Goal: Entertainment & Leisure: Consume media (video, audio)

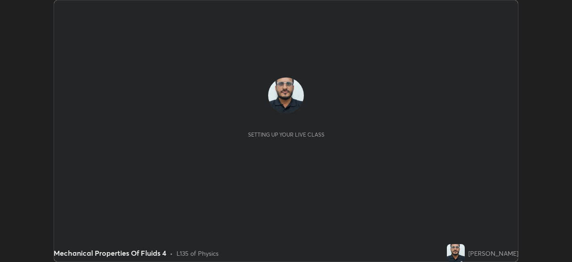
scroll to position [262, 572]
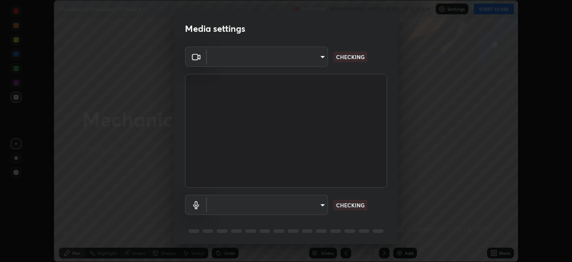
type input "ddeb460be698feac5301e169f53eca599c89e620ae617368e30cc776484c20c4"
type input "default"
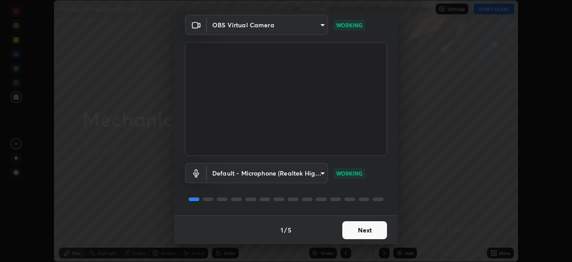
click at [374, 229] on button "Next" at bounding box center [365, 230] width 45 height 18
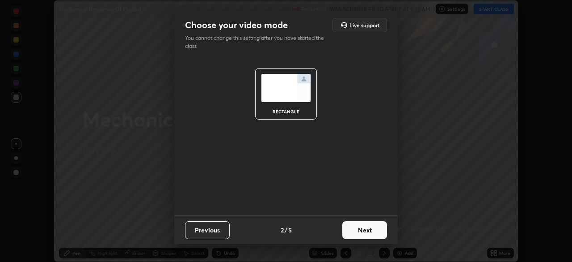
scroll to position [0, 0]
click at [373, 231] on button "Next" at bounding box center [365, 230] width 45 height 18
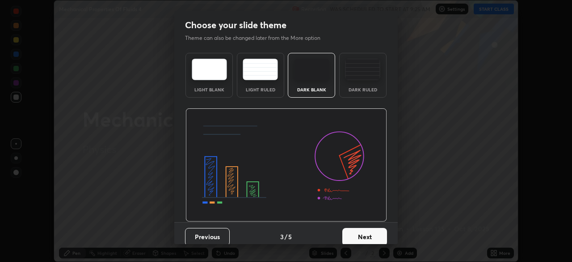
click at [372, 231] on button "Next" at bounding box center [365, 237] width 45 height 18
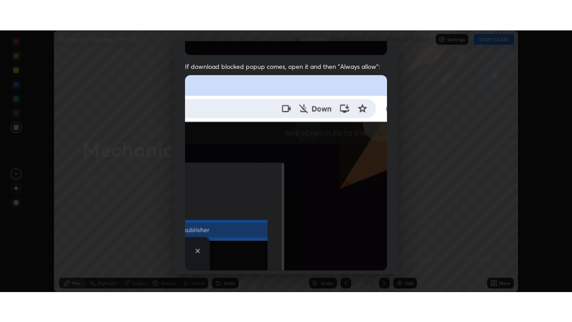
scroll to position [214, 0]
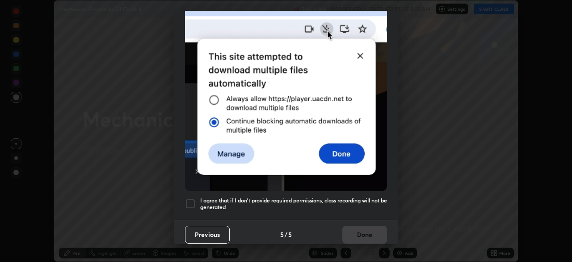
click at [189, 202] on div at bounding box center [190, 203] width 11 height 11
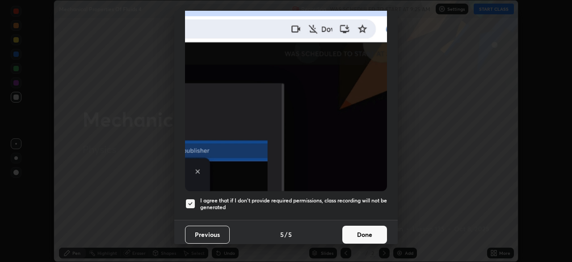
click at [356, 233] on button "Done" at bounding box center [365, 234] width 45 height 18
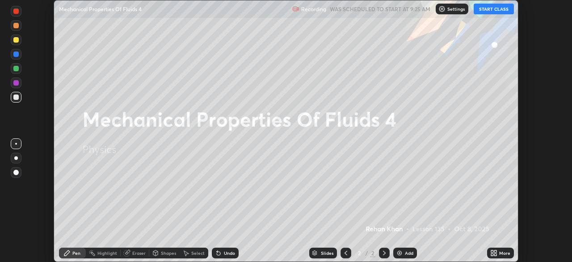
click at [486, 10] on button "START CLASS" at bounding box center [494, 9] width 40 height 11
click at [501, 252] on div "More" at bounding box center [504, 252] width 11 height 4
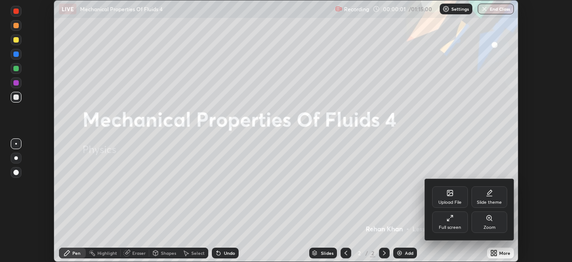
click at [456, 220] on div "Full screen" at bounding box center [450, 221] width 36 height 21
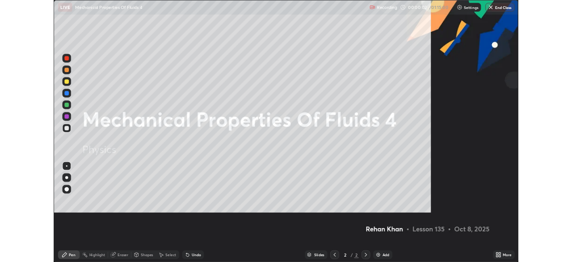
scroll to position [322, 572]
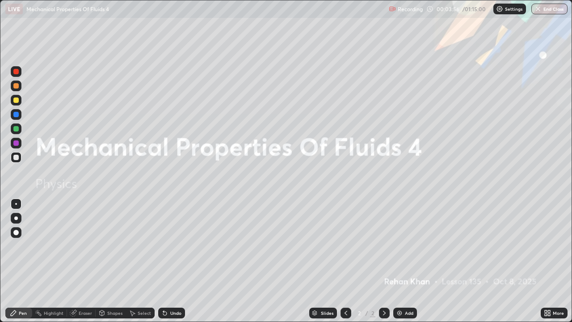
click at [407, 261] on div "Add" at bounding box center [405, 313] width 24 height 11
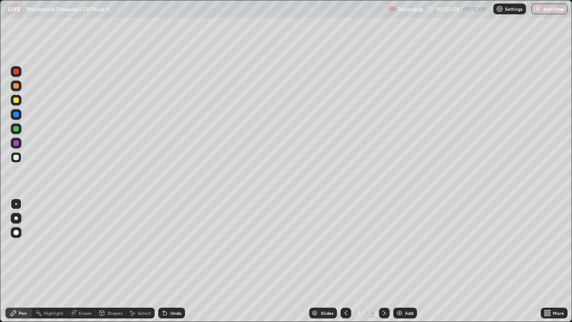
click at [16, 220] on div at bounding box center [16, 218] width 4 height 4
click at [17, 157] on div at bounding box center [15, 157] width 5 height 5
click at [15, 99] on div at bounding box center [15, 99] width 5 height 5
click at [15, 158] on div at bounding box center [15, 157] width 5 height 5
click at [17, 129] on div at bounding box center [15, 128] width 5 height 5
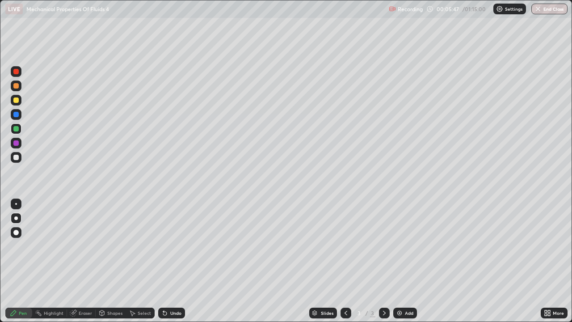
click at [15, 158] on div at bounding box center [15, 157] width 5 height 5
click at [408, 261] on div "Add" at bounding box center [409, 313] width 8 height 4
click at [16, 157] on div at bounding box center [15, 157] width 5 height 5
click at [15, 220] on div at bounding box center [16, 218] width 4 height 4
click at [16, 99] on div at bounding box center [15, 99] width 5 height 5
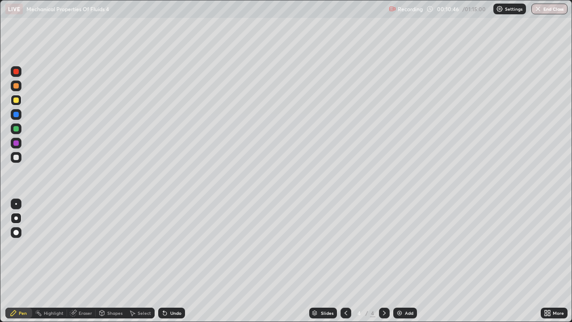
click at [111, 261] on div "Shapes" at bounding box center [111, 313] width 30 height 11
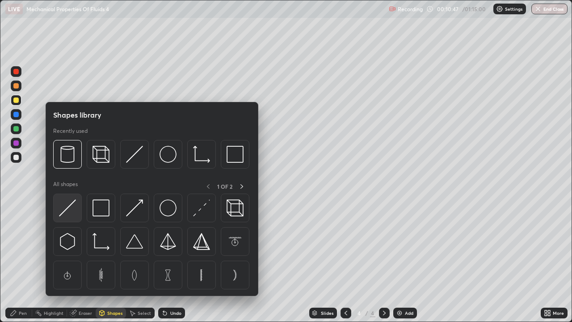
click at [66, 209] on img at bounding box center [67, 207] width 17 height 17
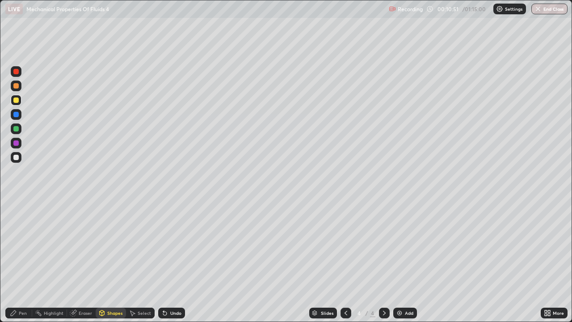
click at [171, 261] on div "Undo" at bounding box center [175, 313] width 11 height 4
click at [17, 160] on div at bounding box center [15, 157] width 5 height 5
click at [16, 116] on div at bounding box center [15, 114] width 5 height 5
click at [21, 261] on div "Pen" at bounding box center [18, 313] width 27 height 11
click at [81, 261] on div "Eraser" at bounding box center [81, 313] width 29 height 11
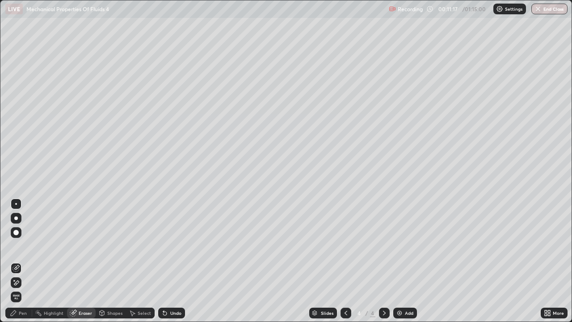
click at [19, 261] on div "Pen" at bounding box center [23, 313] width 8 height 4
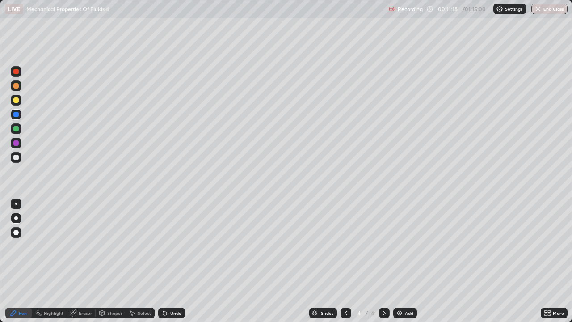
click at [15, 159] on div at bounding box center [15, 157] width 5 height 5
click at [16, 114] on div at bounding box center [15, 114] width 5 height 5
click at [15, 129] on div at bounding box center [15, 128] width 5 height 5
click at [16, 101] on div at bounding box center [15, 99] width 5 height 5
click at [15, 157] on div at bounding box center [15, 157] width 5 height 5
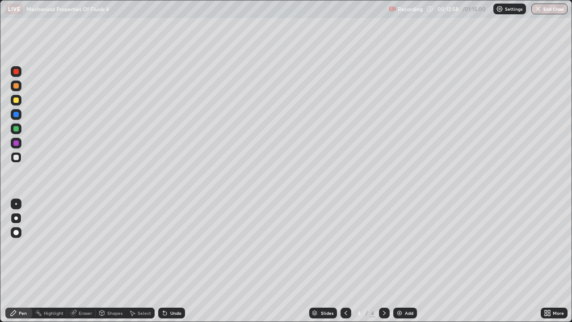
click at [16, 204] on div at bounding box center [16, 204] width 2 height 2
click at [87, 261] on div "Eraser" at bounding box center [85, 313] width 13 height 4
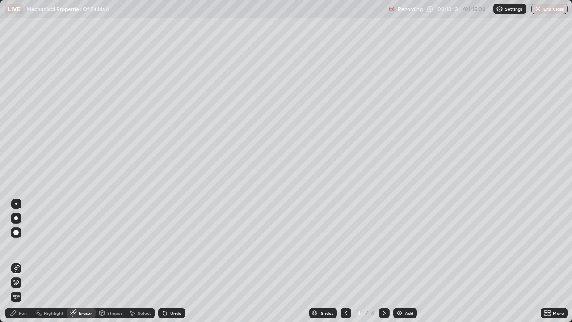
click at [16, 204] on div at bounding box center [16, 204] width 2 height 2
click at [21, 261] on div "Pen" at bounding box center [18, 313] width 27 height 11
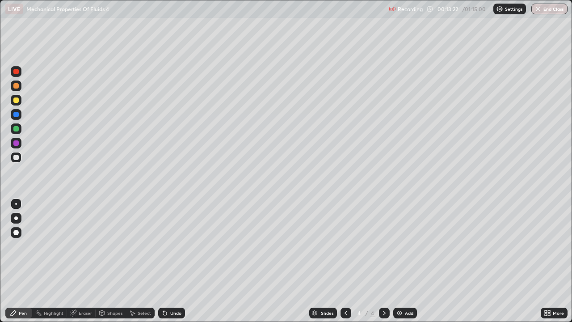
click at [14, 159] on div at bounding box center [15, 157] width 5 height 5
click at [85, 261] on div "Eraser" at bounding box center [85, 313] width 13 height 4
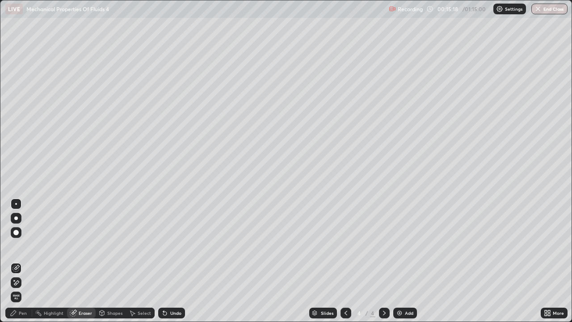
click at [21, 261] on div "Pen" at bounding box center [23, 313] width 8 height 4
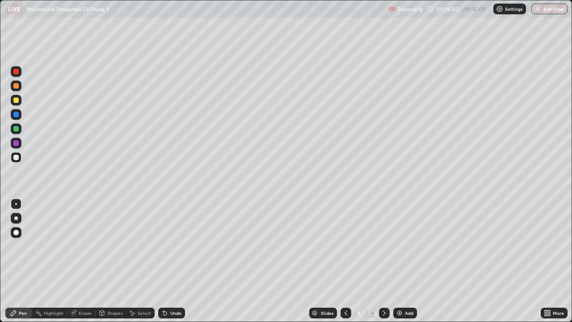
click at [14, 118] on div at bounding box center [16, 114] width 11 height 11
click at [16, 158] on div at bounding box center [15, 157] width 5 height 5
click at [18, 116] on div at bounding box center [15, 114] width 5 height 5
click at [16, 157] on div at bounding box center [15, 157] width 5 height 5
click at [82, 261] on div "Eraser" at bounding box center [85, 313] width 13 height 4
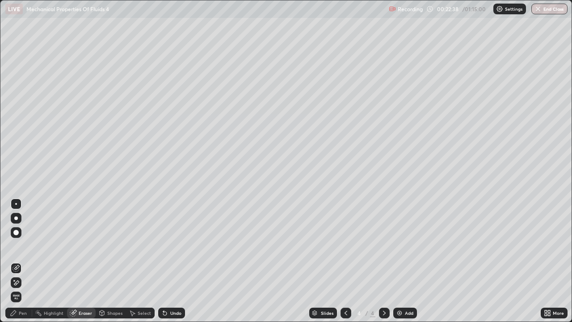
click at [18, 261] on div "Pen" at bounding box center [18, 313] width 27 height 11
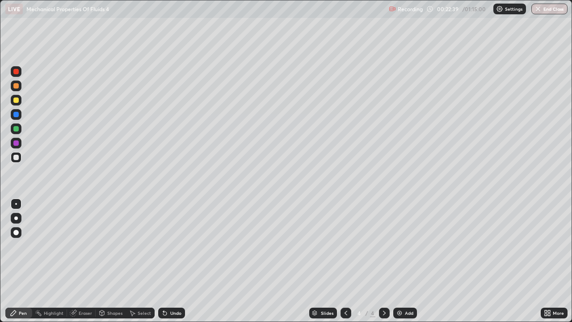
click at [16, 100] on div at bounding box center [15, 99] width 5 height 5
click at [17, 88] on div at bounding box center [15, 85] width 5 height 5
click at [79, 261] on div "Eraser" at bounding box center [85, 313] width 13 height 4
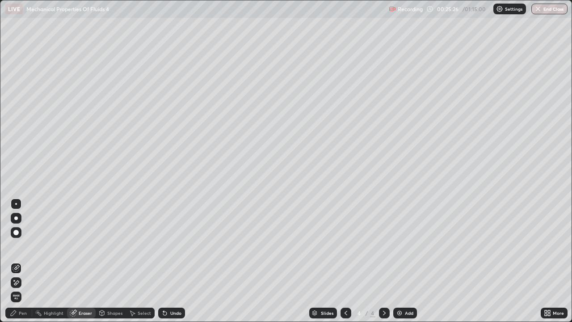
click at [18, 261] on div "Pen" at bounding box center [18, 313] width 27 height 11
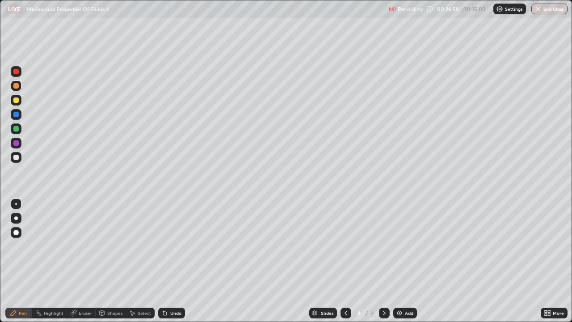
click at [409, 261] on div "Add" at bounding box center [405, 313] width 24 height 11
click at [14, 158] on div at bounding box center [15, 157] width 5 height 5
click at [15, 114] on div at bounding box center [15, 114] width 5 height 5
click at [16, 158] on div at bounding box center [15, 157] width 5 height 5
click at [111, 261] on div "Shapes" at bounding box center [114, 313] width 15 height 4
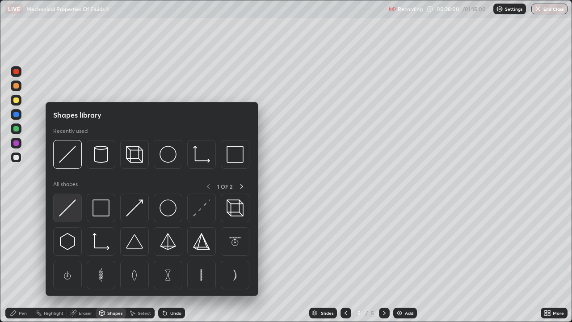
click at [73, 212] on img at bounding box center [67, 207] width 17 height 17
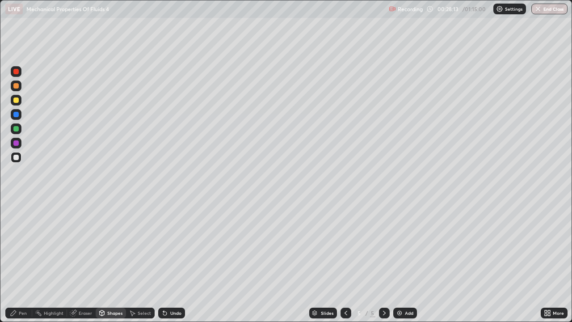
click at [13, 114] on div at bounding box center [16, 114] width 11 height 11
click at [21, 261] on div "Pen" at bounding box center [23, 313] width 8 height 4
click at [16, 103] on div at bounding box center [16, 100] width 11 height 11
click at [17, 88] on div at bounding box center [15, 85] width 5 height 5
click at [18, 161] on div at bounding box center [16, 157] width 11 height 11
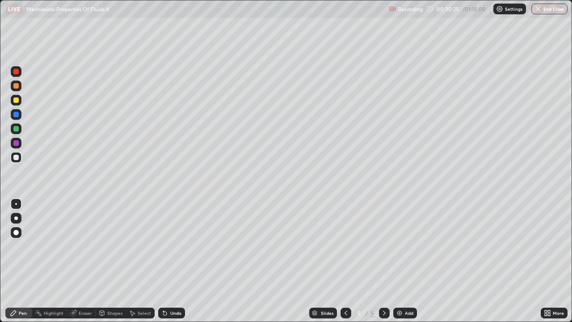
click at [82, 261] on div "Eraser" at bounding box center [85, 313] width 13 height 4
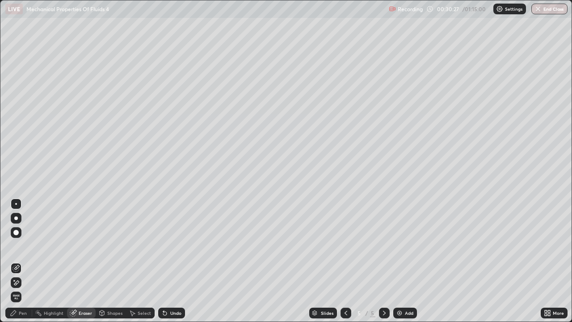
click at [17, 261] on div "Pen" at bounding box center [18, 313] width 27 height 11
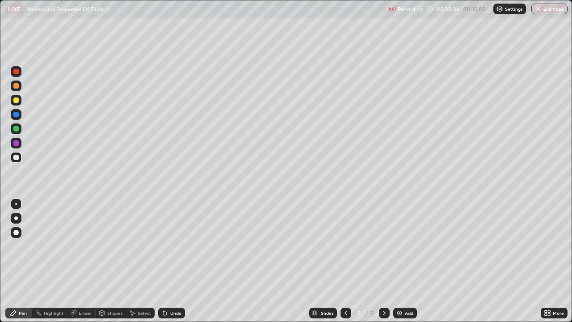
click at [109, 261] on div "Shapes" at bounding box center [111, 313] width 30 height 11
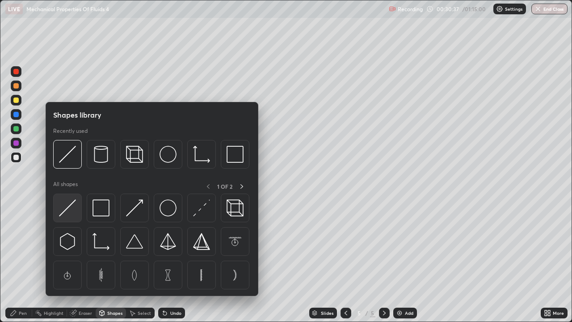
click at [67, 206] on img at bounding box center [67, 207] width 17 height 17
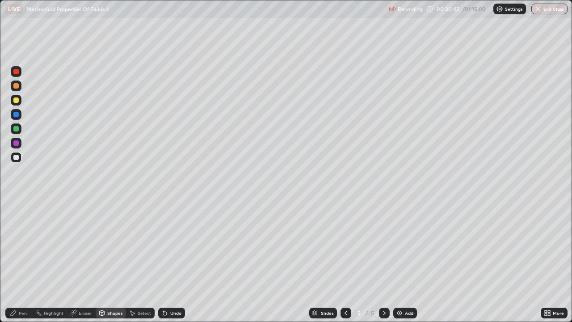
click at [16, 115] on div at bounding box center [15, 114] width 5 height 5
click at [165, 261] on icon at bounding box center [165, 314] width 4 height 4
click at [170, 261] on div "Undo" at bounding box center [175, 313] width 11 height 4
click at [17, 261] on div "Pen" at bounding box center [18, 313] width 27 height 11
click at [17, 100] on div at bounding box center [15, 99] width 5 height 5
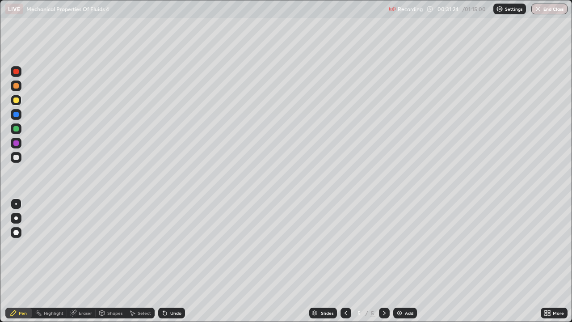
click at [345, 261] on icon at bounding box center [346, 312] width 7 height 7
click at [384, 261] on icon at bounding box center [384, 312] width 7 height 7
click at [13, 89] on div at bounding box center [16, 85] width 11 height 11
click at [15, 158] on div at bounding box center [15, 157] width 5 height 5
click at [16, 112] on div at bounding box center [15, 114] width 5 height 5
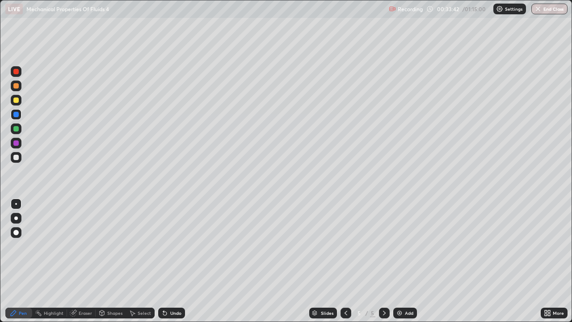
click at [16, 158] on div at bounding box center [15, 157] width 5 height 5
click at [16, 86] on div at bounding box center [15, 85] width 5 height 5
click at [16, 101] on div at bounding box center [15, 99] width 5 height 5
click at [79, 261] on div "Eraser" at bounding box center [85, 313] width 13 height 4
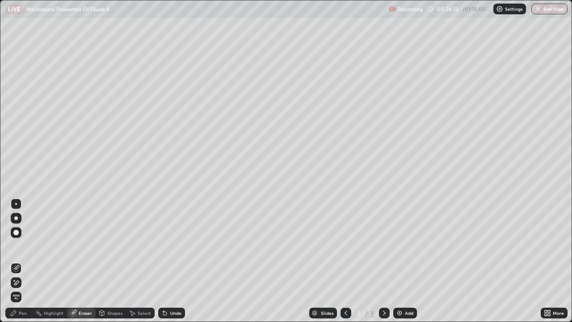
click at [139, 261] on div "Select" at bounding box center [144, 313] width 13 height 4
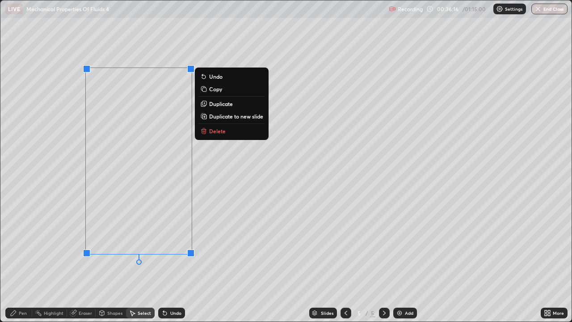
click at [210, 132] on p "Delete" at bounding box center [217, 130] width 17 height 7
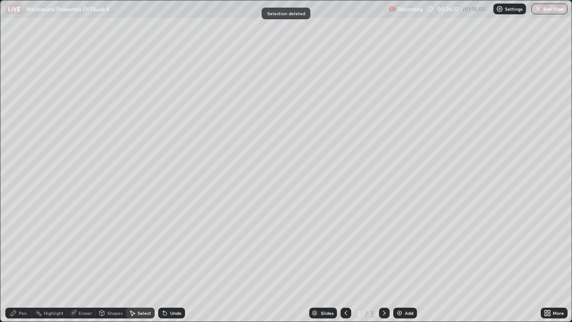
click at [17, 261] on div "Pen" at bounding box center [18, 313] width 27 height 11
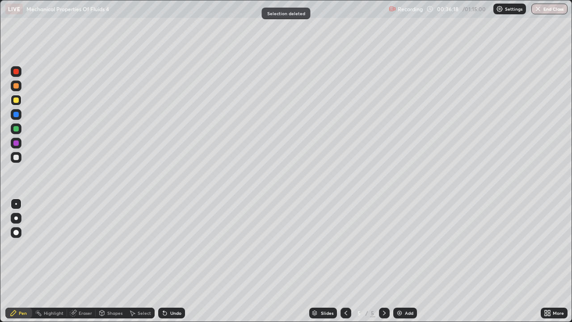
click at [16, 158] on div at bounding box center [15, 157] width 5 height 5
click at [17, 101] on div at bounding box center [15, 99] width 5 height 5
click at [17, 159] on div at bounding box center [15, 157] width 5 height 5
click at [12, 128] on div at bounding box center [16, 128] width 11 height 11
click at [136, 261] on div "Select" at bounding box center [140, 313] width 29 height 11
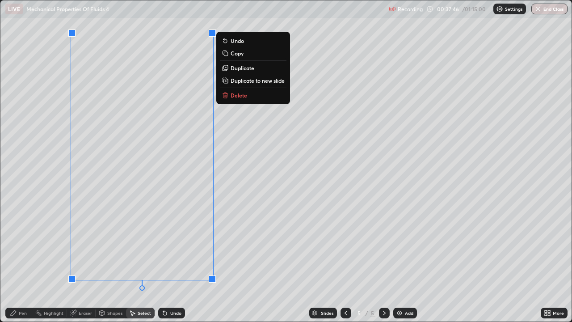
click at [63, 261] on div "0 ° Undo Copy Duplicate Duplicate to new slide Delete" at bounding box center [285, 160] width 571 height 321
click at [228, 80] on rect at bounding box center [226, 79] width 4 height 4
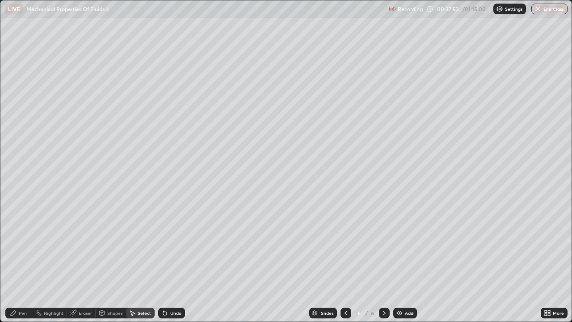
click at [105, 261] on div "Shapes" at bounding box center [111, 313] width 30 height 11
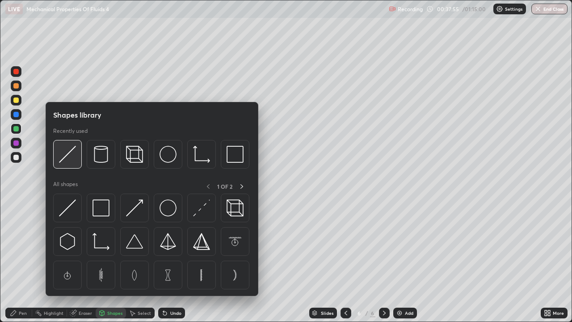
click at [62, 159] on img at bounding box center [67, 154] width 17 height 17
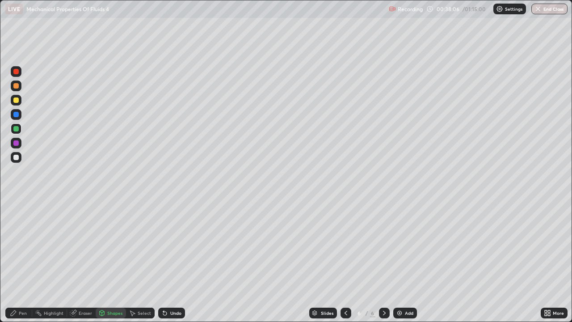
click at [174, 261] on div "Undo" at bounding box center [175, 313] width 11 height 4
click at [15, 155] on div at bounding box center [15, 157] width 5 height 5
click at [17, 117] on div at bounding box center [16, 114] width 11 height 11
click at [23, 261] on div "Pen" at bounding box center [23, 313] width 8 height 4
click at [20, 87] on div at bounding box center [16, 85] width 11 height 11
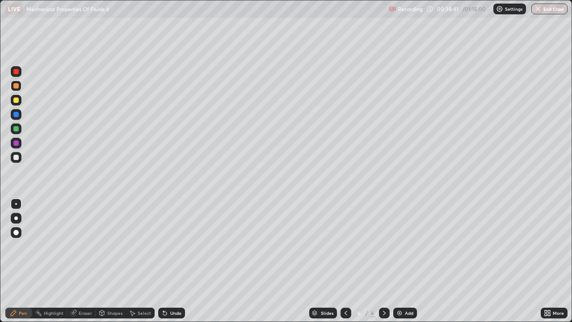
click at [170, 261] on div "Undo" at bounding box center [175, 313] width 11 height 4
click at [174, 261] on div "Undo" at bounding box center [175, 313] width 11 height 4
click at [173, 261] on div "Undo" at bounding box center [175, 313] width 11 height 4
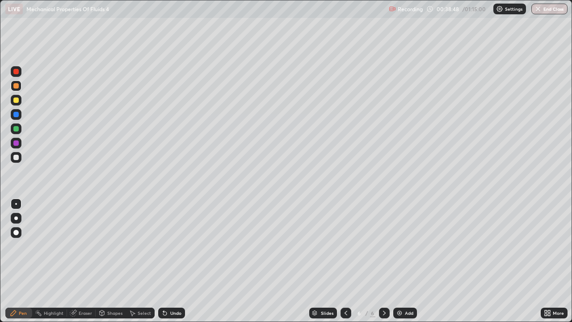
click at [174, 261] on div "Undo" at bounding box center [171, 313] width 27 height 11
click at [82, 261] on div "Eraser" at bounding box center [85, 313] width 13 height 4
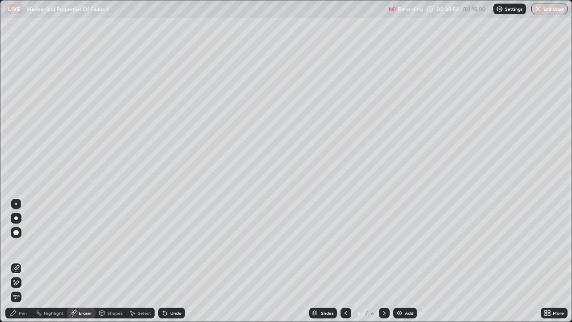
click at [20, 261] on div "Pen" at bounding box center [18, 313] width 27 height 11
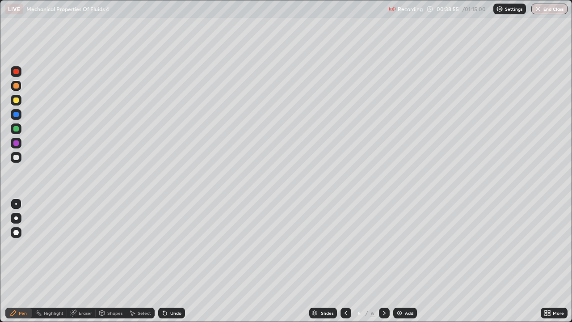
click at [16, 131] on div at bounding box center [15, 128] width 5 height 5
click at [13, 87] on div at bounding box center [15, 85] width 5 height 5
click at [14, 102] on div at bounding box center [15, 99] width 5 height 5
click at [15, 115] on div at bounding box center [15, 114] width 5 height 5
click at [16, 86] on div at bounding box center [15, 85] width 5 height 5
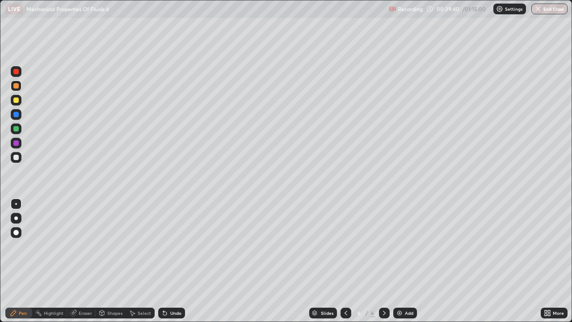
click at [171, 261] on div "Undo" at bounding box center [175, 313] width 11 height 4
click at [173, 261] on div "Undo" at bounding box center [175, 313] width 11 height 4
click at [175, 261] on div "Undo" at bounding box center [171, 313] width 27 height 11
click at [17, 128] on div at bounding box center [15, 128] width 5 height 5
click at [17, 158] on div at bounding box center [15, 157] width 5 height 5
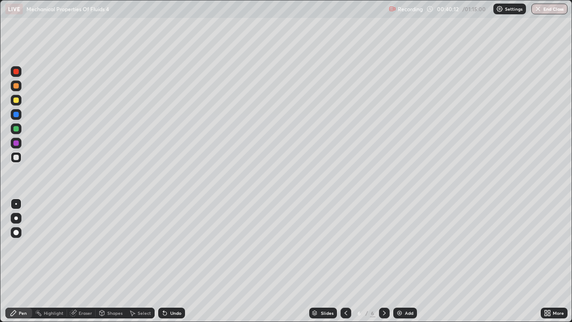
click at [402, 261] on img at bounding box center [399, 312] width 7 height 7
click at [345, 261] on icon at bounding box center [346, 312] width 7 height 7
click at [384, 261] on icon at bounding box center [384, 312] width 7 height 7
click at [20, 102] on div at bounding box center [16, 100] width 11 height 11
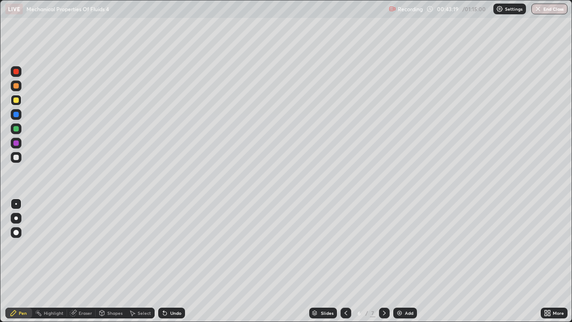
click at [174, 261] on div "Undo" at bounding box center [175, 313] width 11 height 4
click at [173, 261] on div "Undo" at bounding box center [171, 313] width 27 height 11
click at [16, 159] on div at bounding box center [15, 157] width 5 height 5
click at [172, 261] on div "Undo" at bounding box center [171, 313] width 27 height 11
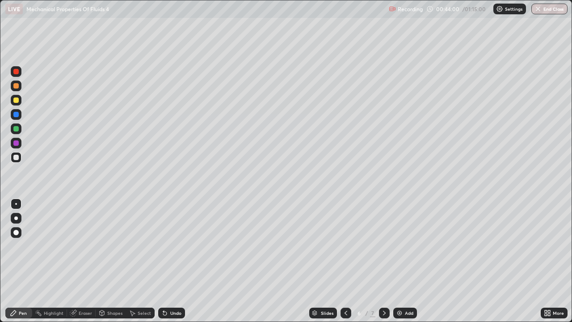
click at [85, 261] on div "Eraser" at bounding box center [85, 313] width 13 height 4
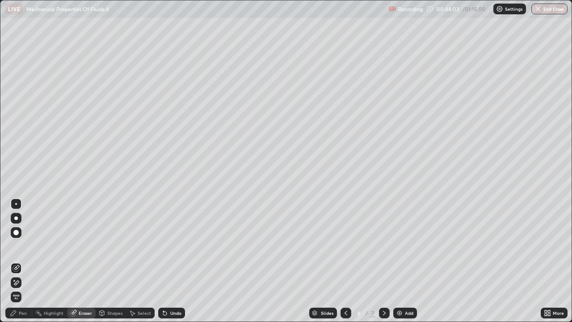
click at [18, 261] on div "Pen" at bounding box center [18, 313] width 27 height 11
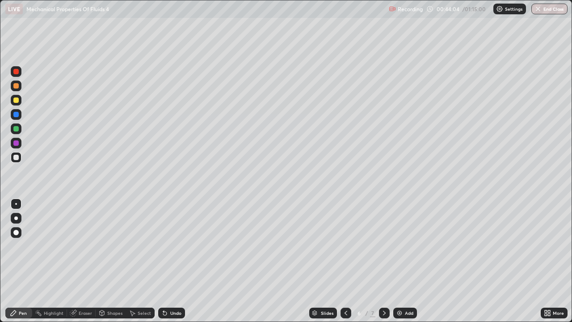
click at [17, 130] on div at bounding box center [15, 128] width 5 height 5
click at [15, 88] on div at bounding box center [15, 85] width 5 height 5
click at [13, 117] on div at bounding box center [16, 114] width 11 height 11
click at [170, 261] on div "Undo" at bounding box center [171, 313] width 27 height 11
click at [15, 158] on div at bounding box center [15, 157] width 5 height 5
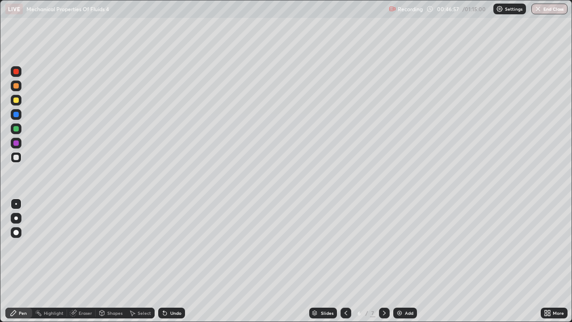
click at [403, 261] on div "Add" at bounding box center [405, 313] width 24 height 11
click at [17, 159] on div at bounding box center [15, 157] width 5 height 5
click at [15, 219] on div at bounding box center [16, 218] width 4 height 4
click at [16, 99] on div at bounding box center [15, 99] width 5 height 5
click at [15, 157] on div at bounding box center [15, 157] width 5 height 5
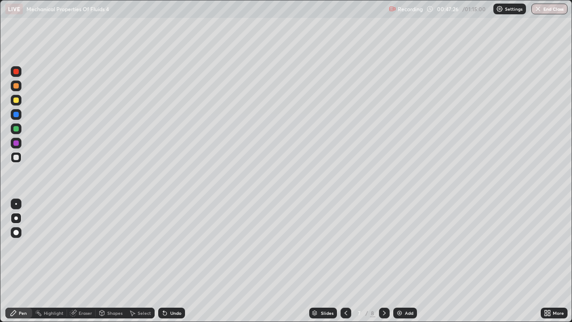
click at [17, 87] on div at bounding box center [15, 85] width 5 height 5
click at [15, 158] on div at bounding box center [15, 157] width 5 height 5
click at [112, 261] on div "Shapes" at bounding box center [111, 313] width 30 height 11
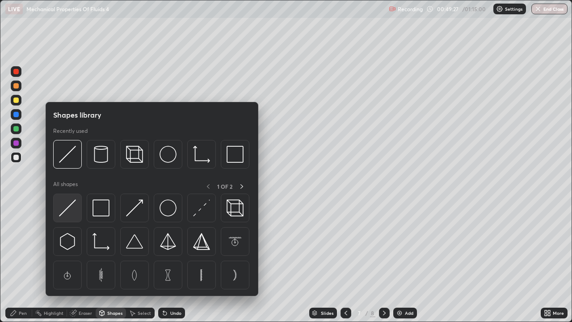
click at [68, 207] on img at bounding box center [67, 207] width 17 height 17
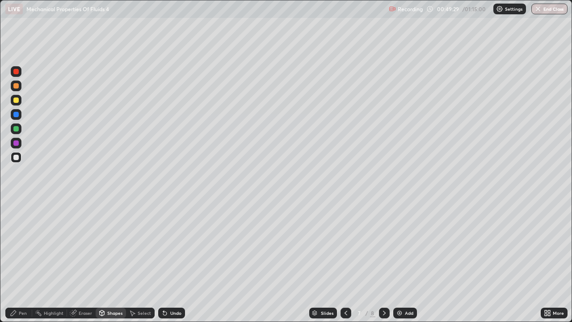
click at [17, 261] on icon at bounding box center [13, 312] width 7 height 7
click at [16, 204] on div at bounding box center [16, 204] width 2 height 2
click at [110, 261] on div "Shapes" at bounding box center [111, 313] width 30 height 11
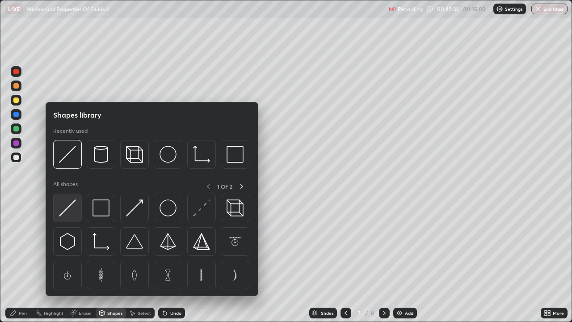
click at [67, 211] on img at bounding box center [67, 207] width 17 height 17
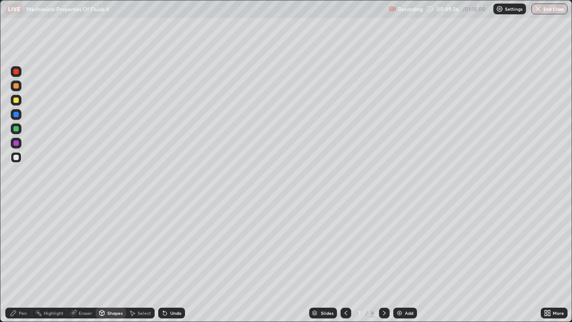
click at [173, 261] on div "Undo" at bounding box center [175, 313] width 11 height 4
click at [174, 261] on div "Undo" at bounding box center [175, 313] width 11 height 4
click at [173, 261] on div "Undo" at bounding box center [175, 313] width 11 height 4
click at [172, 261] on div "Undo" at bounding box center [175, 313] width 11 height 4
click at [17, 102] on div at bounding box center [15, 99] width 5 height 5
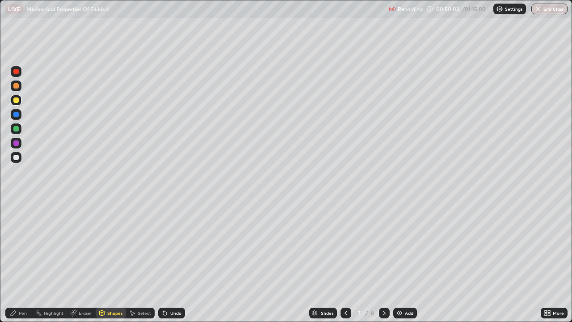
click at [18, 261] on div "Pen" at bounding box center [18, 313] width 27 height 11
click at [17, 130] on div at bounding box center [15, 128] width 5 height 5
click at [16, 87] on div at bounding box center [15, 85] width 5 height 5
click at [15, 157] on div at bounding box center [15, 157] width 5 height 5
click at [178, 261] on div "Undo" at bounding box center [171, 313] width 27 height 11
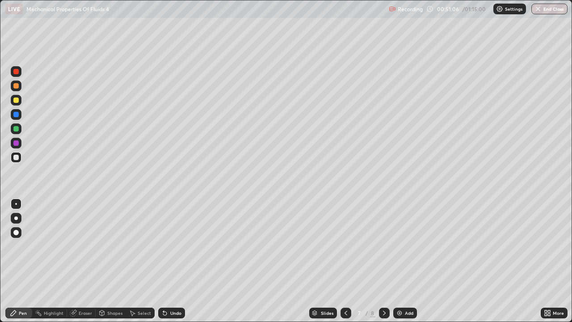
click at [174, 261] on div "Undo" at bounding box center [175, 313] width 11 height 4
click at [88, 261] on div "Eraser" at bounding box center [81, 313] width 29 height 11
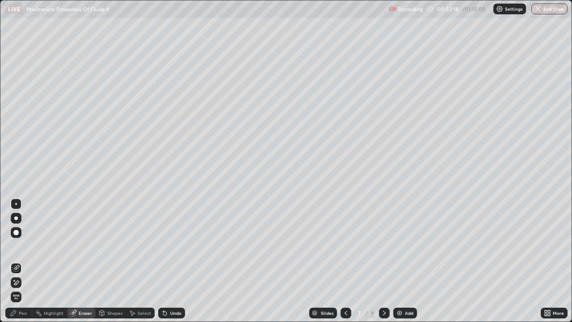
click at [21, 261] on div "Pen" at bounding box center [18, 313] width 27 height 11
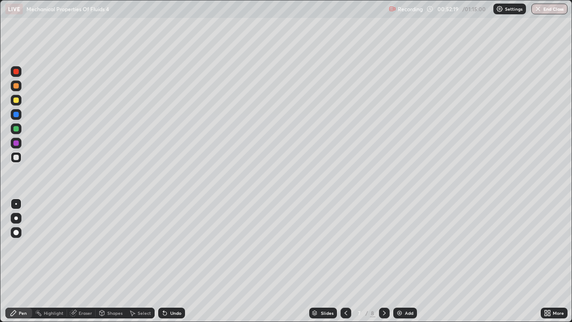
click at [17, 86] on div at bounding box center [15, 85] width 5 height 5
click at [408, 261] on div "Add" at bounding box center [405, 313] width 24 height 11
click at [16, 158] on div at bounding box center [15, 157] width 5 height 5
click at [172, 261] on div "Undo" at bounding box center [175, 313] width 11 height 4
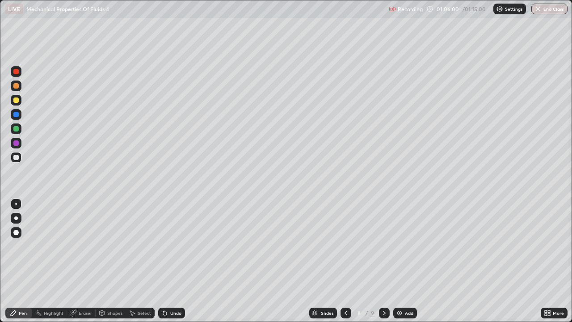
click at [80, 261] on div "Eraser" at bounding box center [85, 313] width 13 height 4
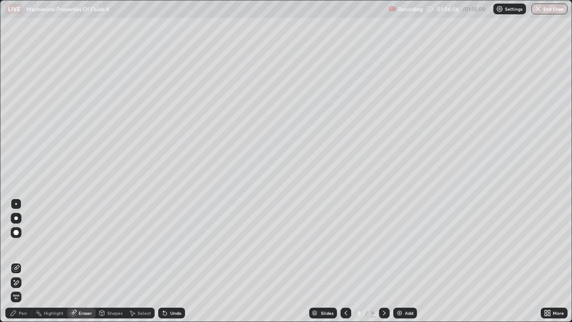
click at [17, 261] on div "Pen" at bounding box center [18, 313] width 27 height 11
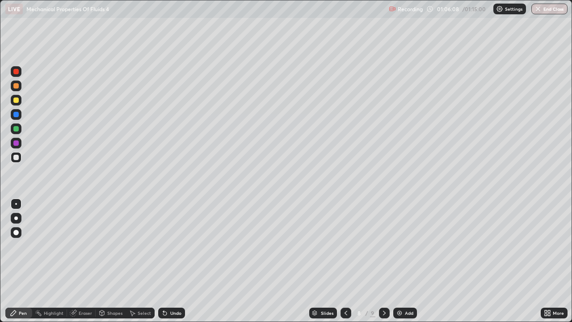
click at [14, 158] on div at bounding box center [15, 157] width 5 height 5
click at [170, 261] on div "Undo" at bounding box center [175, 313] width 11 height 4
click at [16, 127] on div at bounding box center [15, 128] width 5 height 5
click at [16, 158] on div at bounding box center [15, 157] width 5 height 5
click at [17, 160] on div at bounding box center [15, 157] width 5 height 5
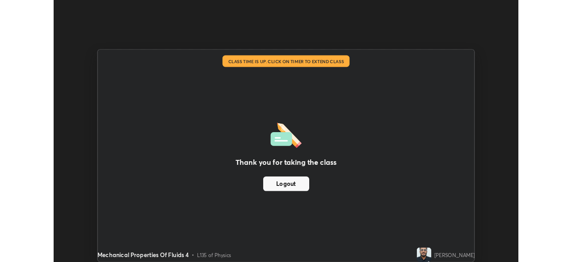
scroll to position [44452, 44141]
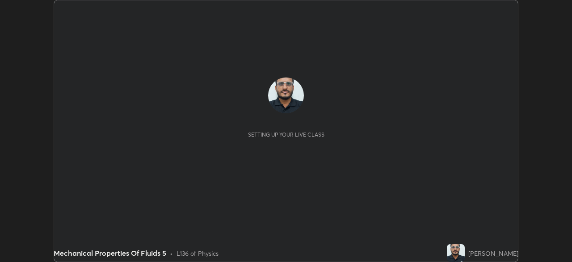
scroll to position [262, 572]
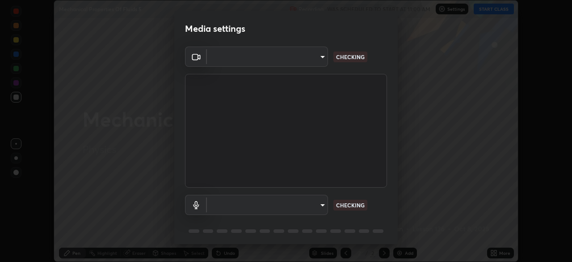
type input "ddeb460be698feac5301e169f53eca599c89e620ae617368e30cc776484c20c4"
type input "default"
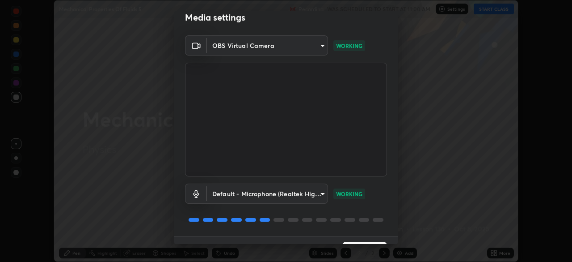
scroll to position [32, 0]
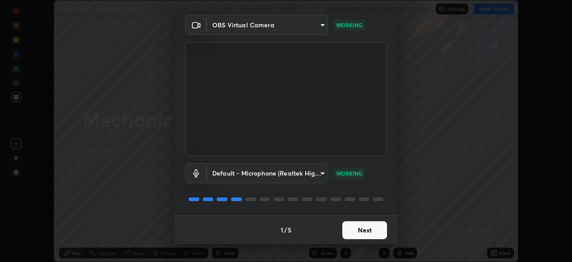
click at [365, 233] on button "Next" at bounding box center [365, 230] width 45 height 18
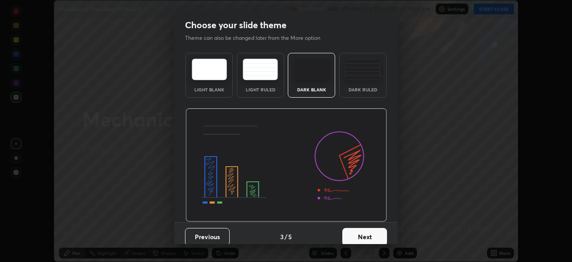
click at [365, 230] on button "Next" at bounding box center [365, 237] width 45 height 18
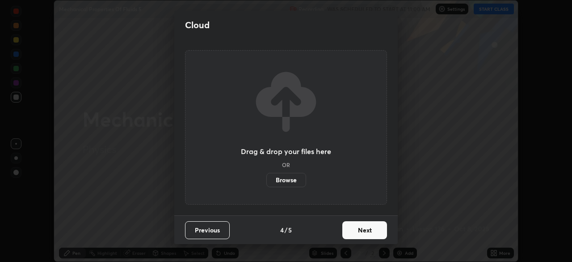
click at [364, 229] on button "Next" at bounding box center [365, 230] width 45 height 18
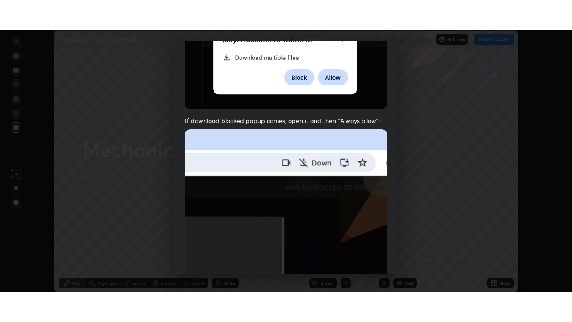
scroll to position [214, 0]
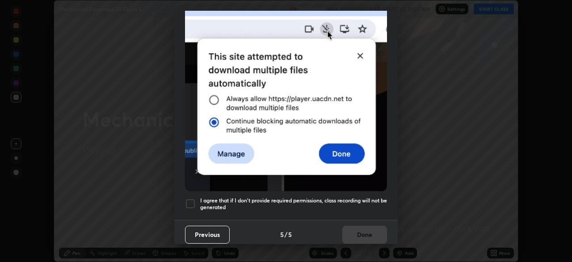
click at [190, 199] on div at bounding box center [190, 203] width 11 height 11
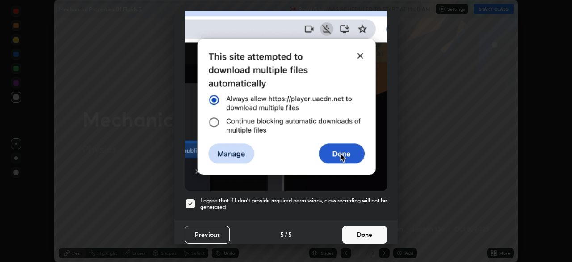
click at [356, 229] on button "Done" at bounding box center [365, 234] width 45 height 18
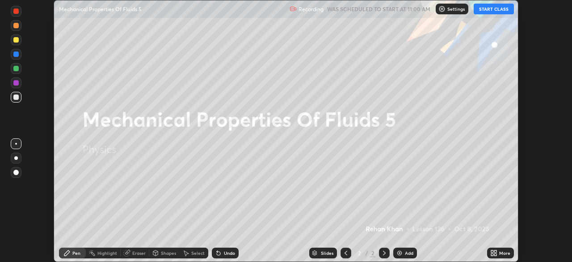
click at [486, 11] on button "START CLASS" at bounding box center [494, 9] width 40 height 11
click at [499, 250] on div "More" at bounding box center [500, 252] width 27 height 11
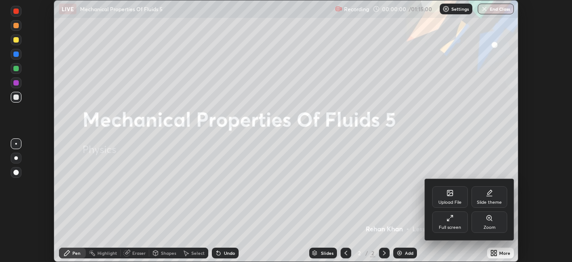
click at [459, 214] on div "Full screen" at bounding box center [450, 221] width 36 height 21
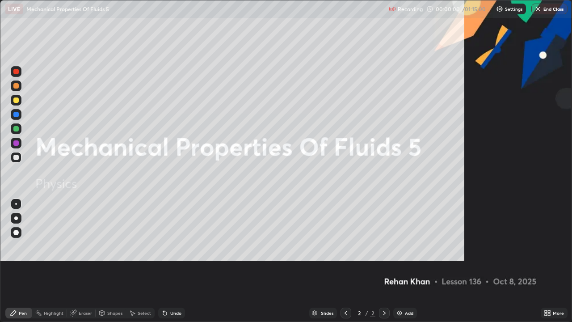
scroll to position [322, 572]
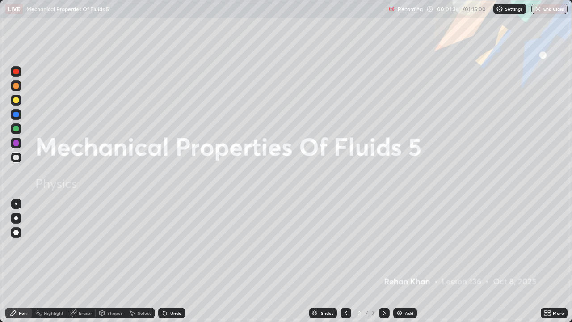
click at [407, 261] on div "Add" at bounding box center [409, 313] width 8 height 4
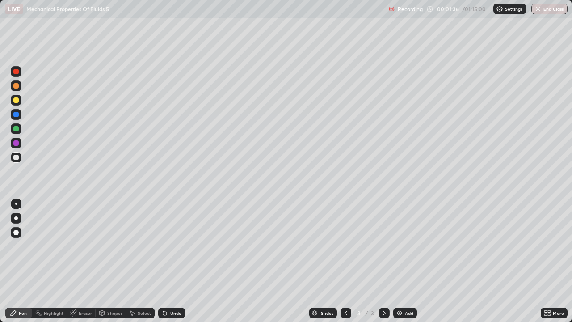
click at [16, 158] on div at bounding box center [15, 157] width 5 height 5
click at [15, 220] on div at bounding box center [16, 218] width 4 height 4
click at [18, 156] on div at bounding box center [15, 157] width 5 height 5
click at [16, 204] on div at bounding box center [16, 204] width 2 height 2
click at [169, 261] on div "Undo" at bounding box center [171, 313] width 27 height 11
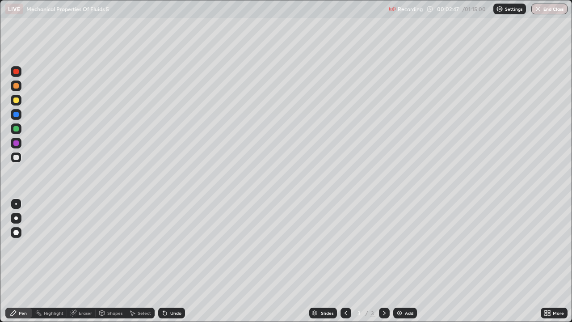
click at [16, 101] on div at bounding box center [15, 99] width 5 height 5
click at [16, 159] on div at bounding box center [15, 157] width 5 height 5
click at [14, 116] on div at bounding box center [15, 114] width 5 height 5
click at [14, 159] on div at bounding box center [15, 157] width 5 height 5
click at [17, 114] on div at bounding box center [15, 114] width 5 height 5
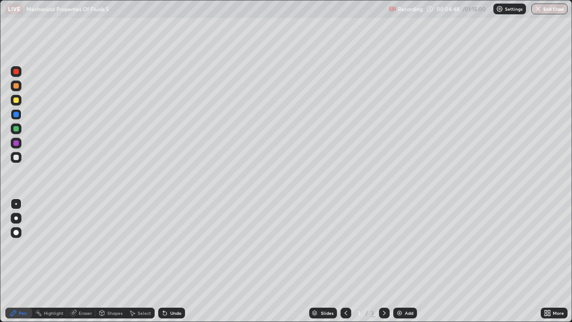
click at [12, 158] on div at bounding box center [16, 157] width 11 height 11
click at [16, 117] on div at bounding box center [15, 114] width 5 height 5
click at [21, 159] on div at bounding box center [16, 157] width 11 height 11
